Goal: Information Seeking & Learning: Learn about a topic

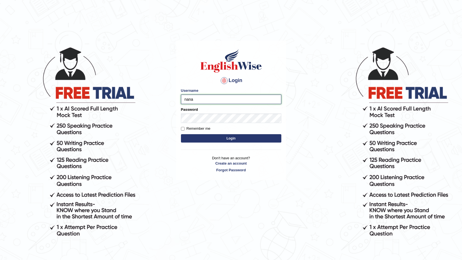
click at [208, 100] on input "nana" at bounding box center [231, 98] width 100 height 9
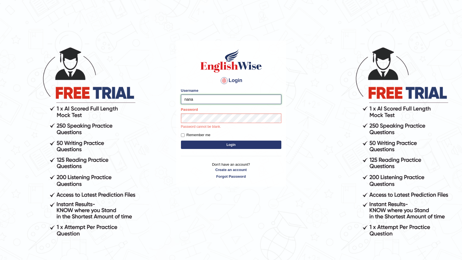
type input "nanayokomatsu"
click at [181, 140] on button "Login" at bounding box center [231, 144] width 100 height 8
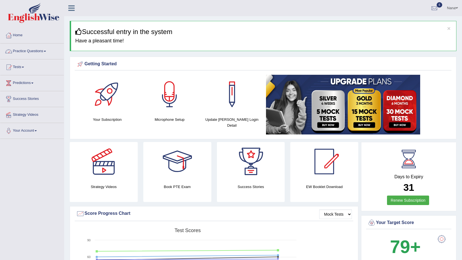
click at [28, 49] on link "Practice Questions" at bounding box center [32, 50] width 64 height 14
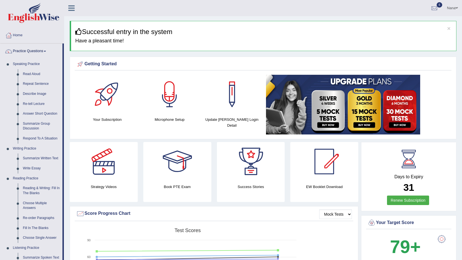
click at [28, 49] on link "Practice Questions" at bounding box center [31, 50] width 62 height 14
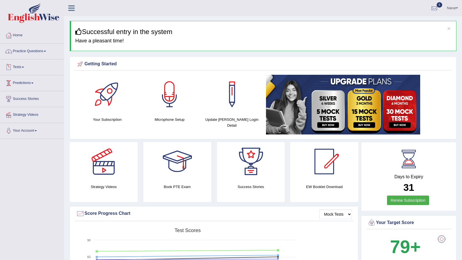
click at [20, 65] on link "Tests" at bounding box center [32, 66] width 64 height 14
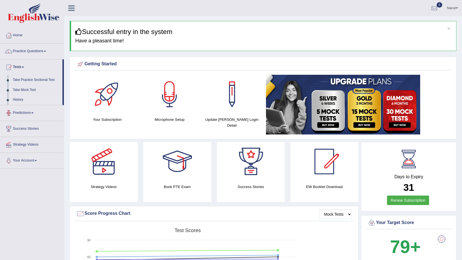
click at [15, 100] on link "History" at bounding box center [36, 100] width 52 height 10
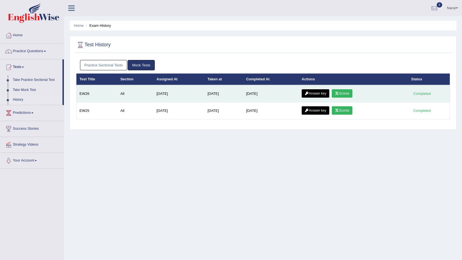
click at [320, 96] on link "Answer key" at bounding box center [316, 93] width 28 height 8
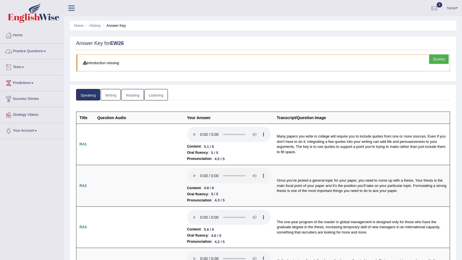
click at [108, 91] on link "Writing" at bounding box center [111, 94] width 20 height 11
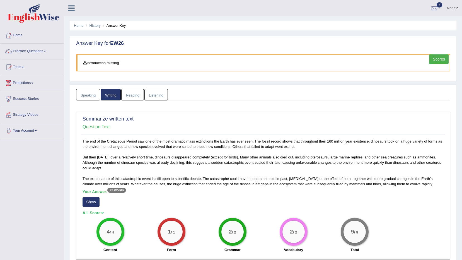
click at [133, 93] on link "Reading" at bounding box center [132, 94] width 22 height 11
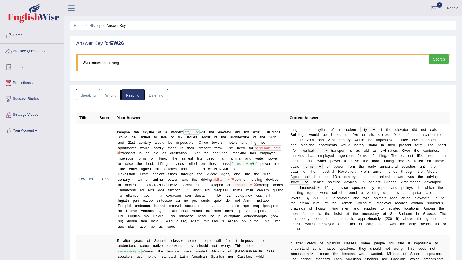
click at [152, 95] on link "Listening" at bounding box center [155, 94] width 23 height 11
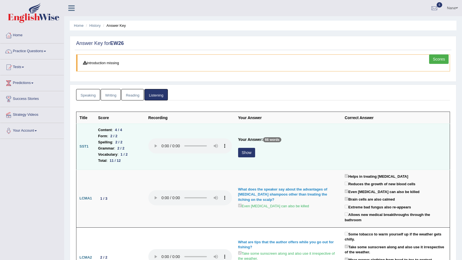
click at [247, 152] on button "Show" at bounding box center [246, 152] width 17 height 9
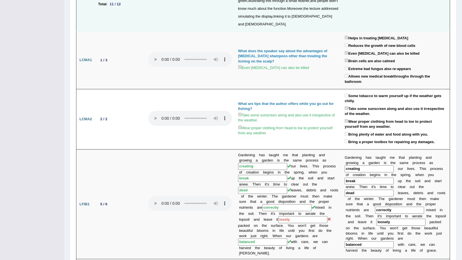
scroll to position [56, 0]
